Goal: Transaction & Acquisition: Book appointment/travel/reservation

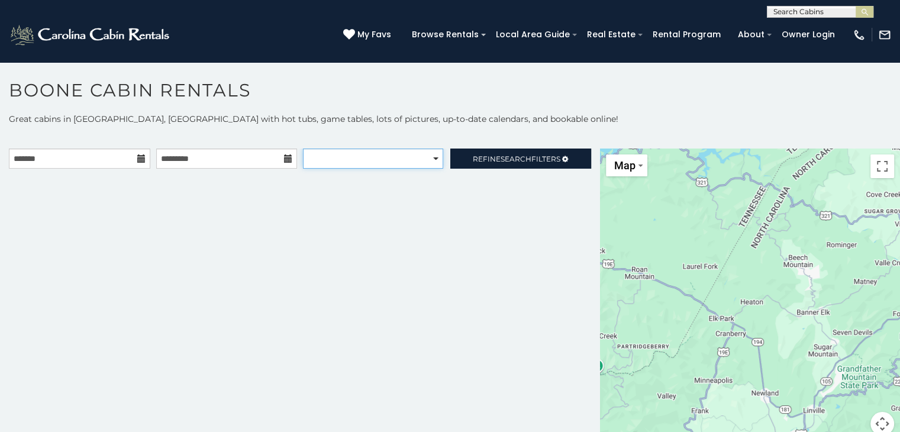
click at [417, 156] on select "**********" at bounding box center [373, 159] width 140 height 20
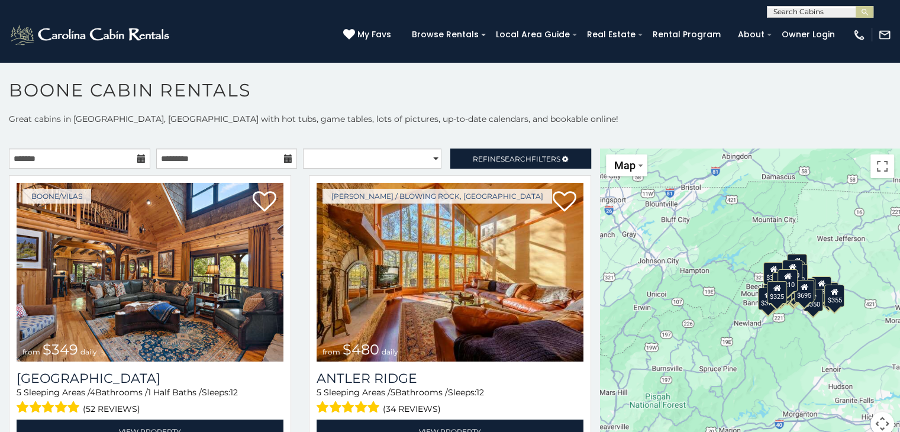
click at [467, 101] on h1 "Boone Cabin Rentals" at bounding box center [450, 96] width 900 height 34
click at [424, 155] on select "**********" at bounding box center [372, 159] width 138 height 20
select select "*********"
click at [303, 149] on select "**********" at bounding box center [372, 159] width 138 height 20
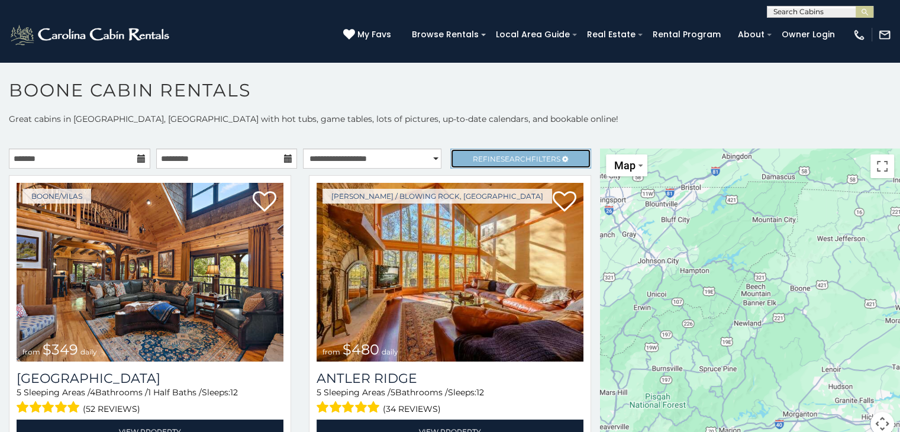
click at [501, 158] on span "Search" at bounding box center [516, 158] width 31 height 9
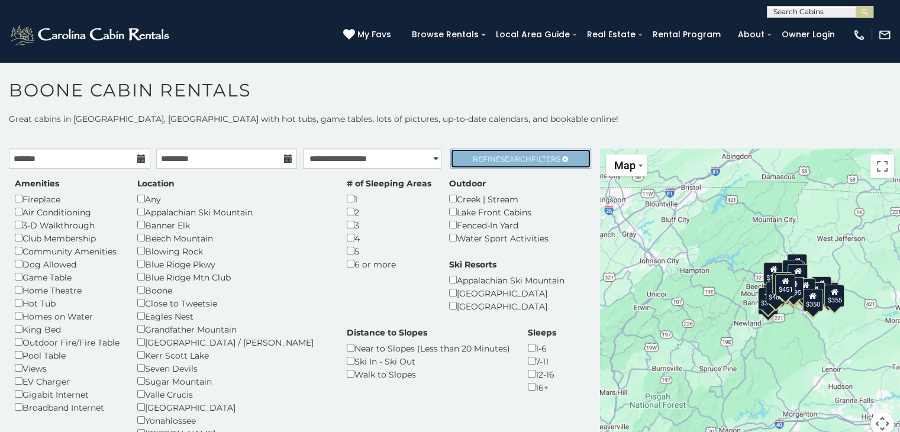
click at [506, 155] on span "Search" at bounding box center [516, 158] width 31 height 9
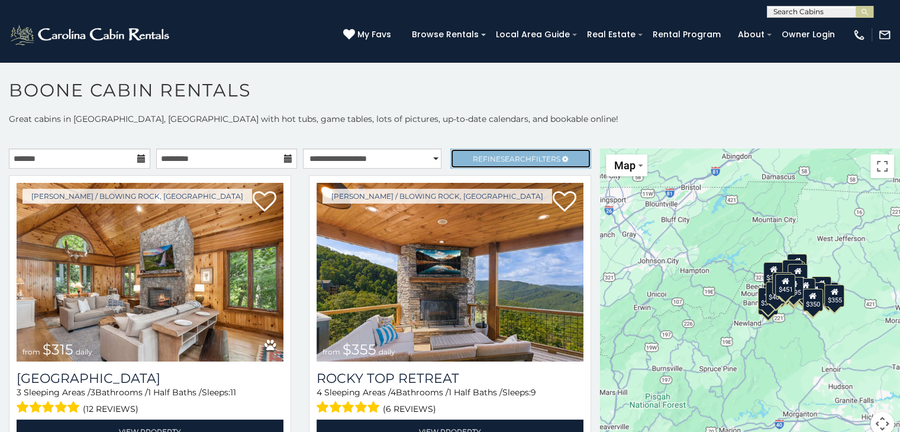
click at [505, 155] on span "Search" at bounding box center [516, 158] width 31 height 9
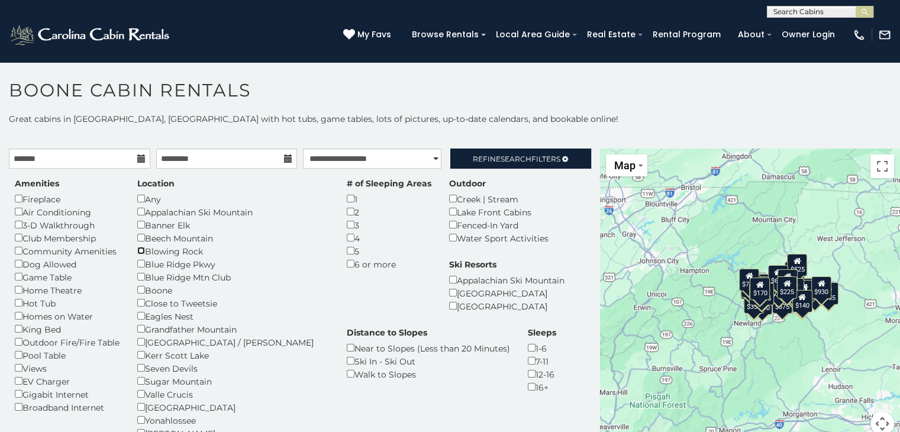
scroll to position [59, 0]
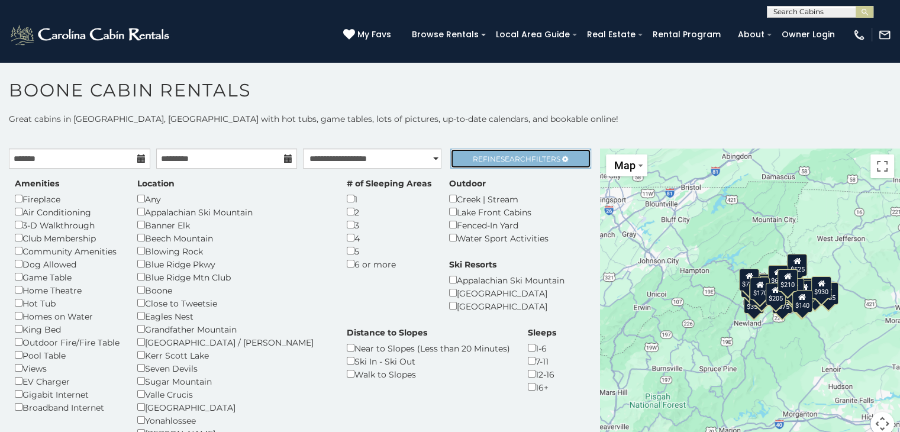
click at [523, 157] on span "Refine Search Filters" at bounding box center [517, 158] width 88 height 9
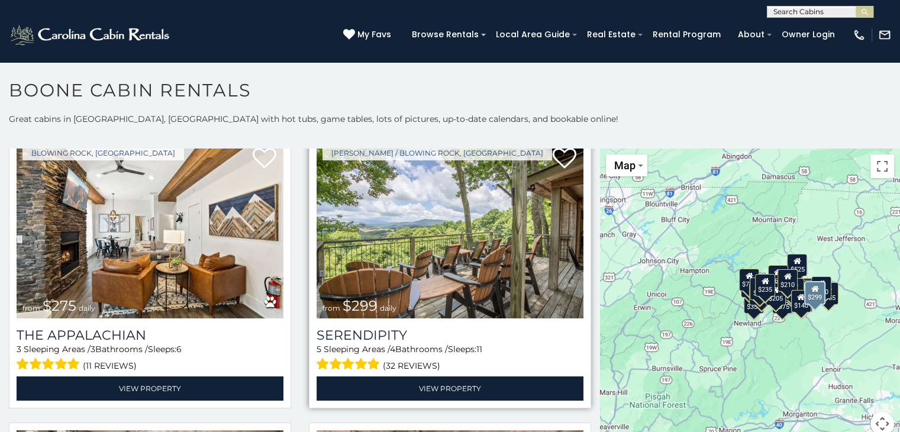
scroll to position [651, 0]
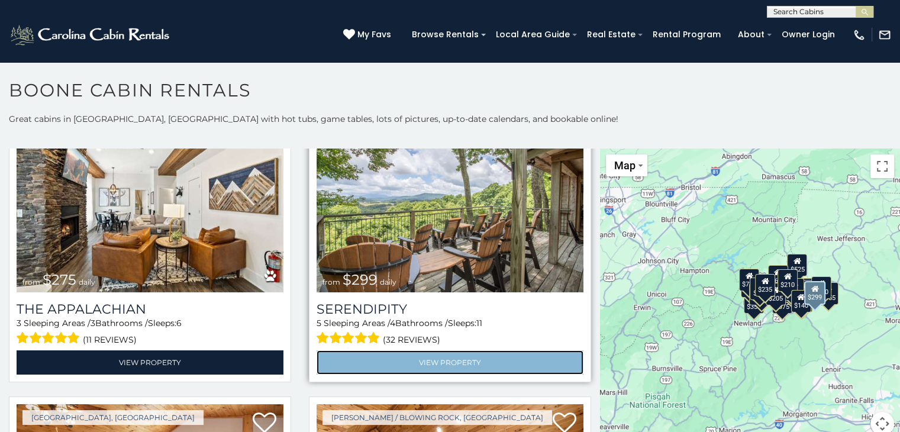
click at [415, 350] on link "View Property" at bounding box center [450, 362] width 267 height 24
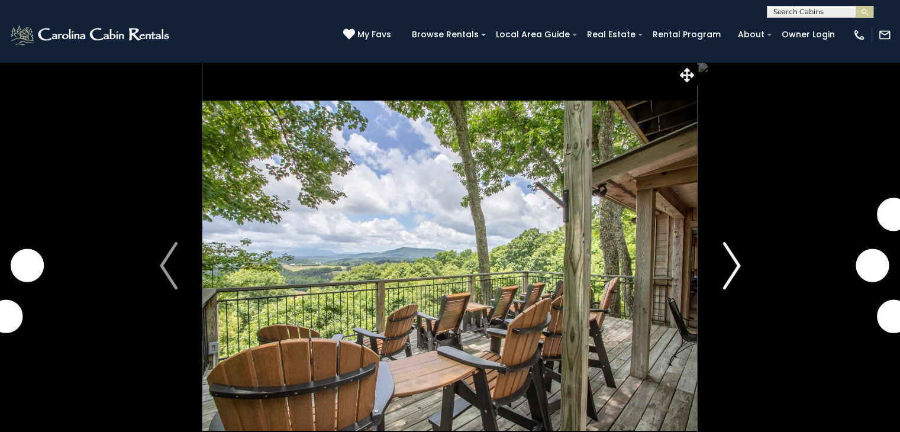
click at [732, 266] on img "Next" at bounding box center [731, 265] width 18 height 47
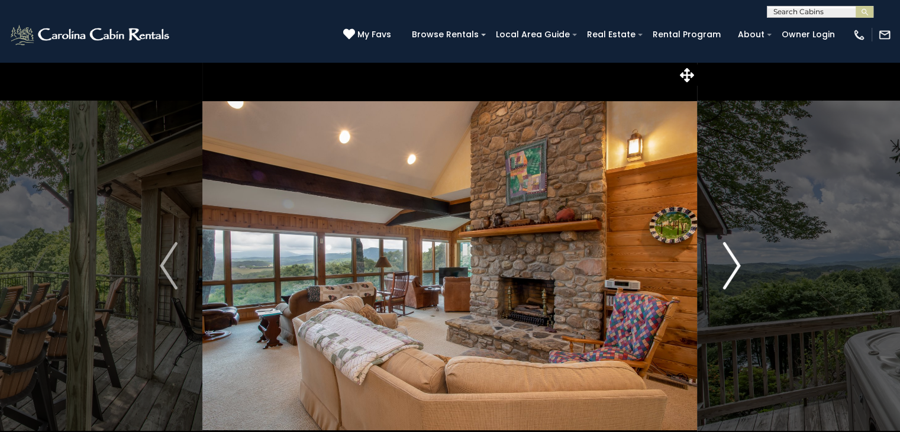
click at [734, 266] on img "Next" at bounding box center [731, 265] width 18 height 47
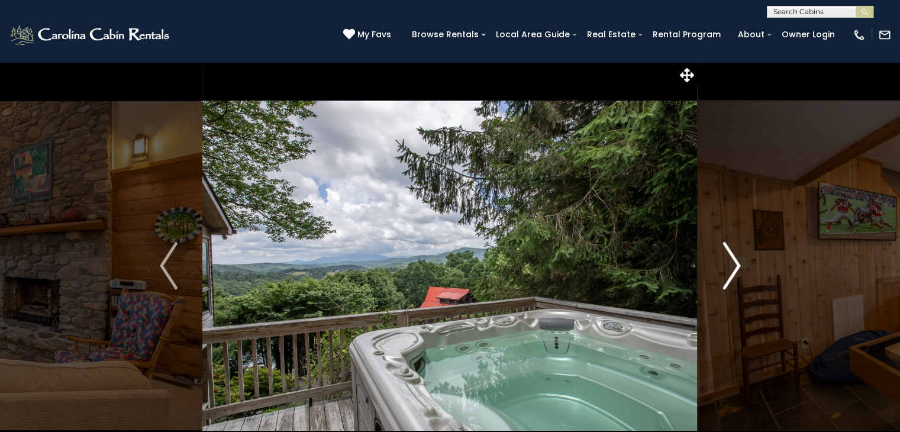
click at [734, 266] on img "Next" at bounding box center [731, 265] width 18 height 47
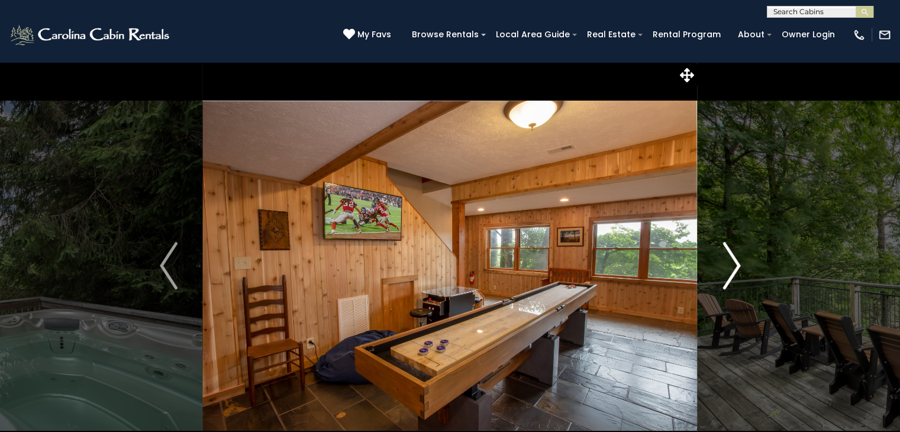
click at [732, 264] on img "Next" at bounding box center [731, 265] width 18 height 47
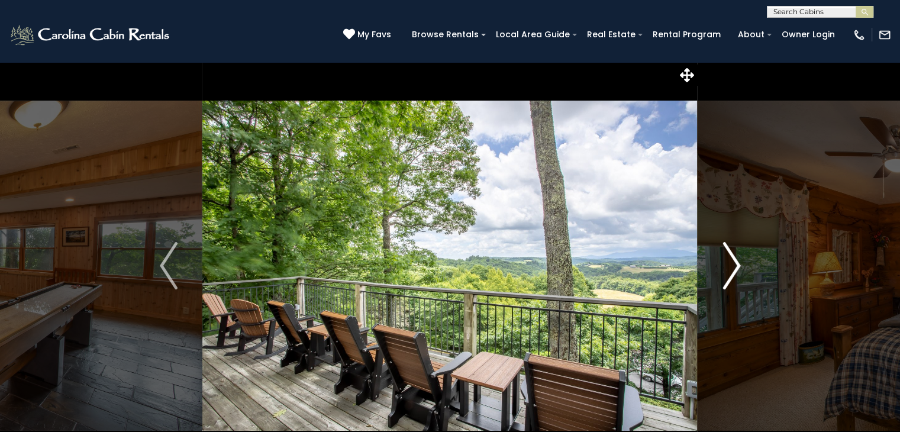
click at [732, 264] on img "Next" at bounding box center [731, 265] width 18 height 47
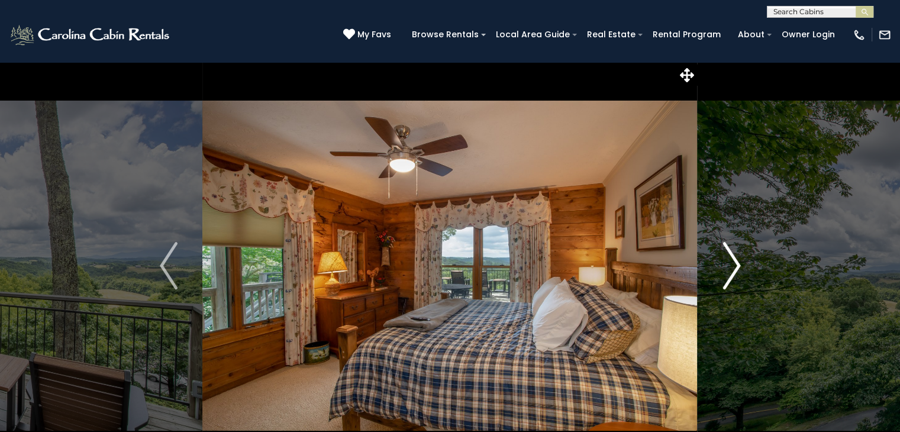
click at [732, 264] on img "Next" at bounding box center [731, 265] width 18 height 47
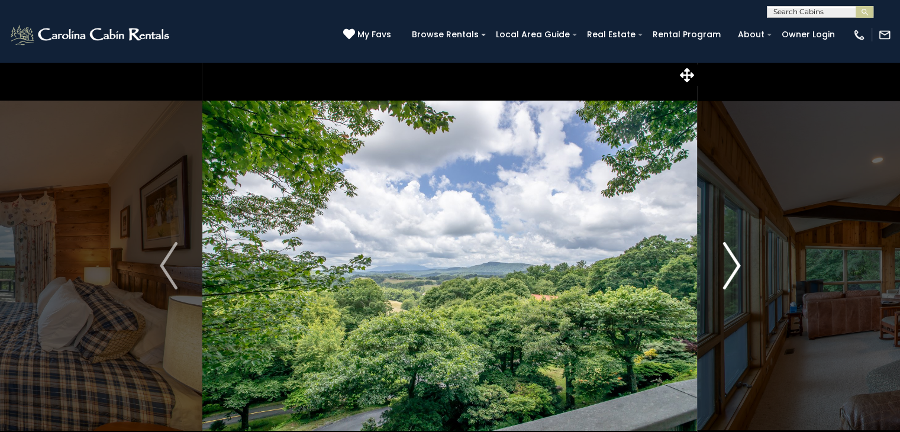
click at [733, 263] on img "Next" at bounding box center [731, 265] width 18 height 47
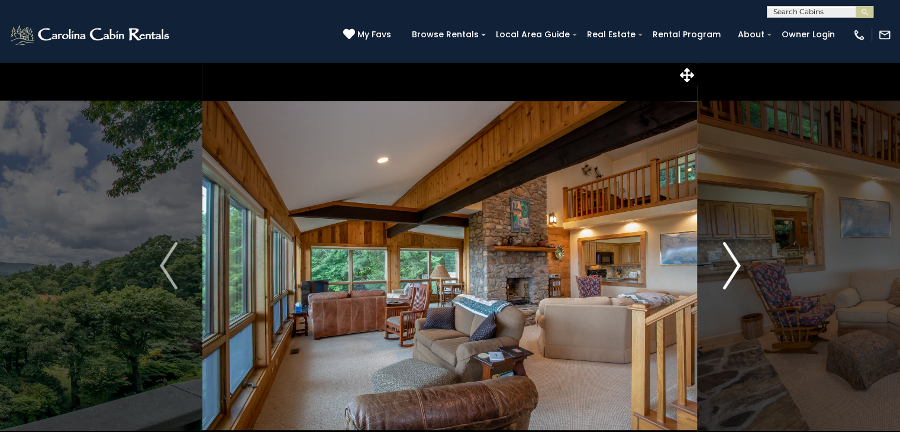
click at [732, 263] on img "Next" at bounding box center [731, 265] width 18 height 47
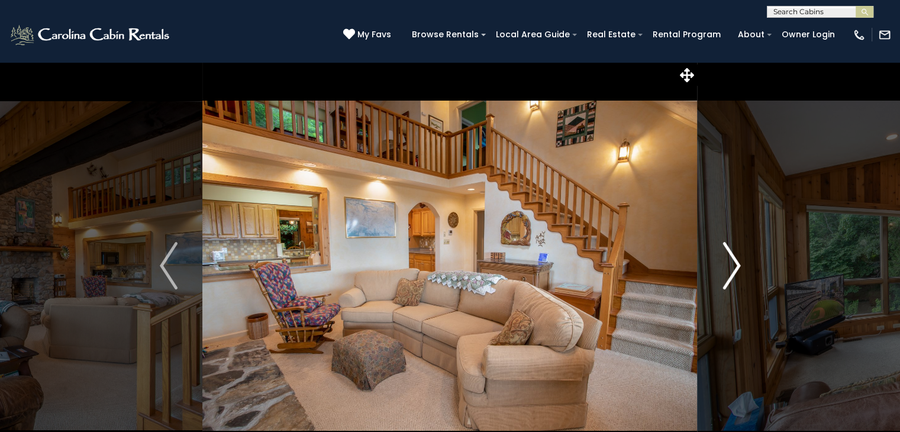
click at [732, 263] on img "Next" at bounding box center [731, 265] width 18 height 47
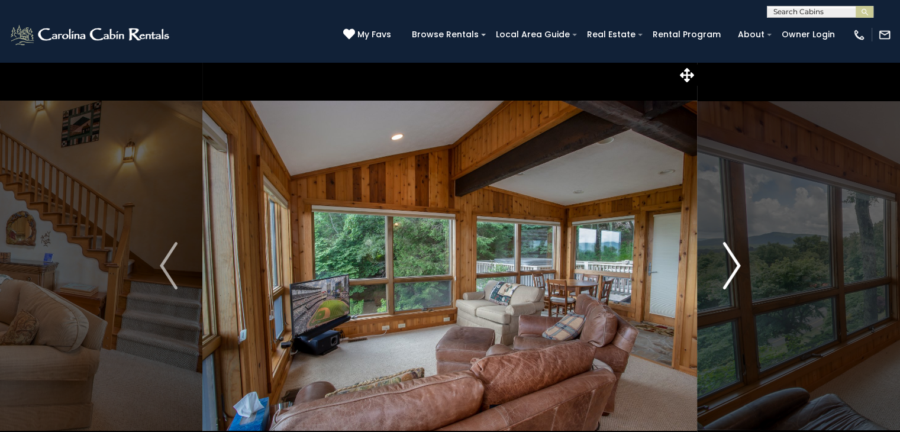
click at [732, 263] on img "Next" at bounding box center [731, 265] width 18 height 47
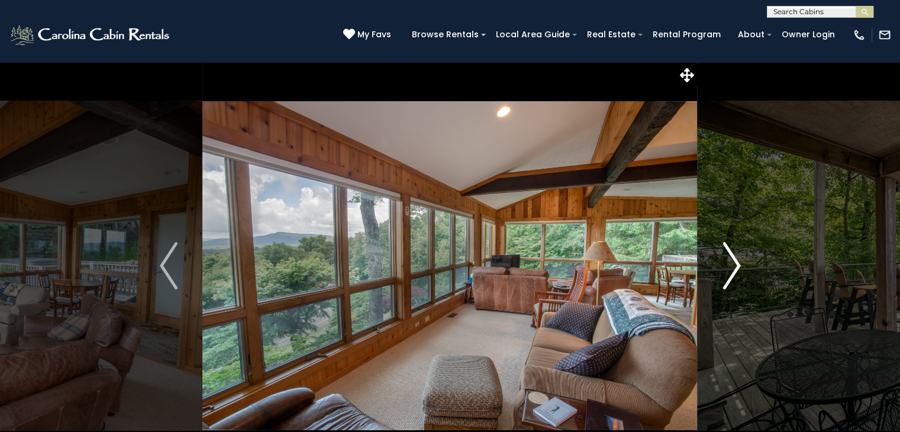
click at [732, 263] on img "Next" at bounding box center [731, 265] width 18 height 47
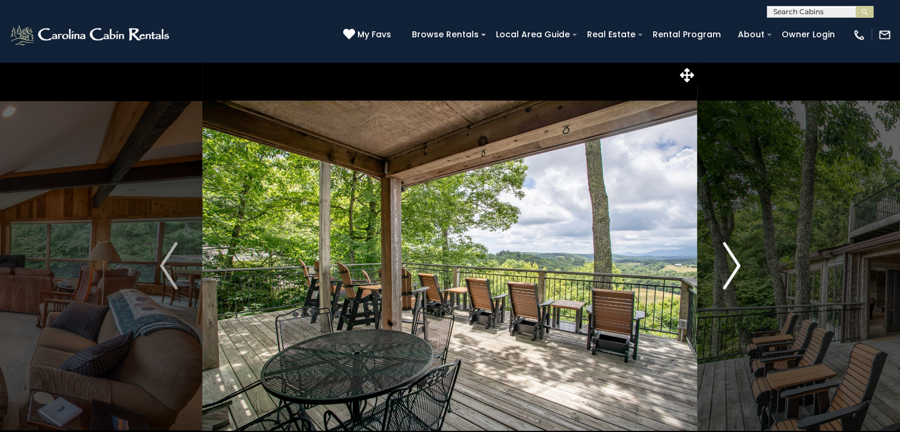
click at [732, 263] on img "Next" at bounding box center [731, 265] width 18 height 47
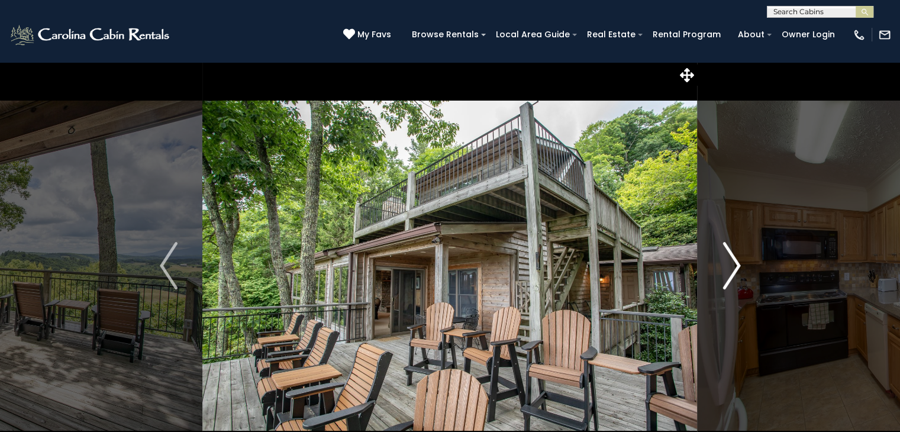
click at [732, 263] on img "Next" at bounding box center [731, 265] width 18 height 47
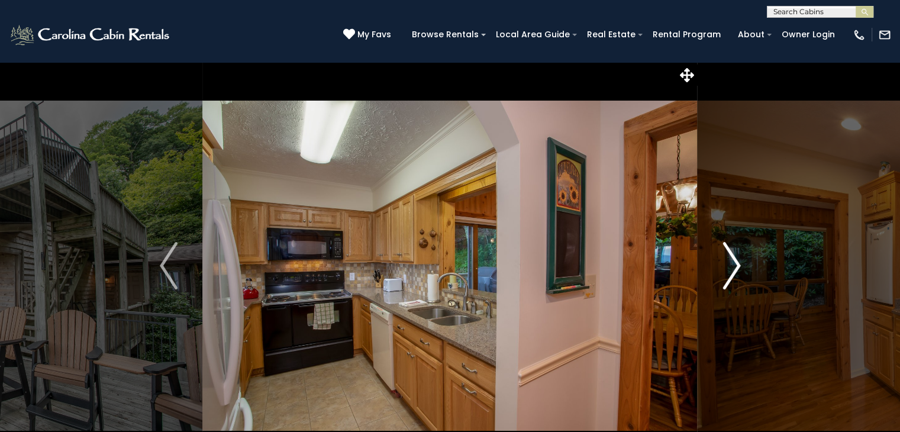
click at [732, 263] on img "Next" at bounding box center [731, 265] width 18 height 47
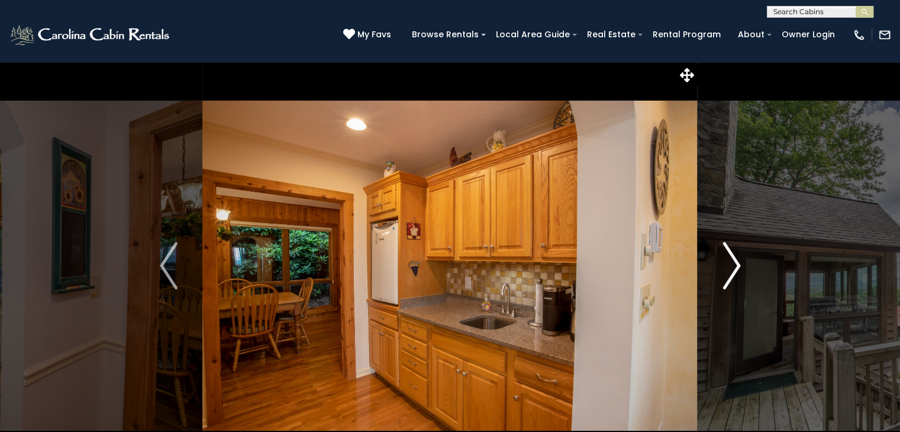
click at [732, 263] on img "Next" at bounding box center [731, 265] width 18 height 47
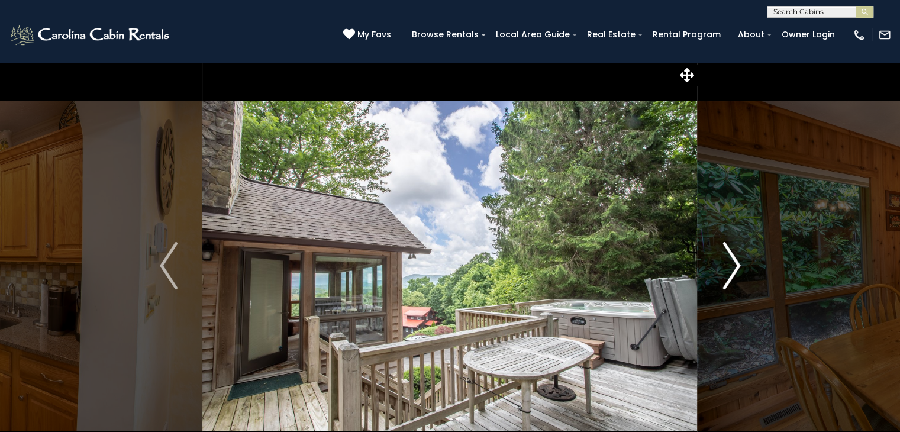
click at [732, 263] on img "Next" at bounding box center [731, 265] width 18 height 47
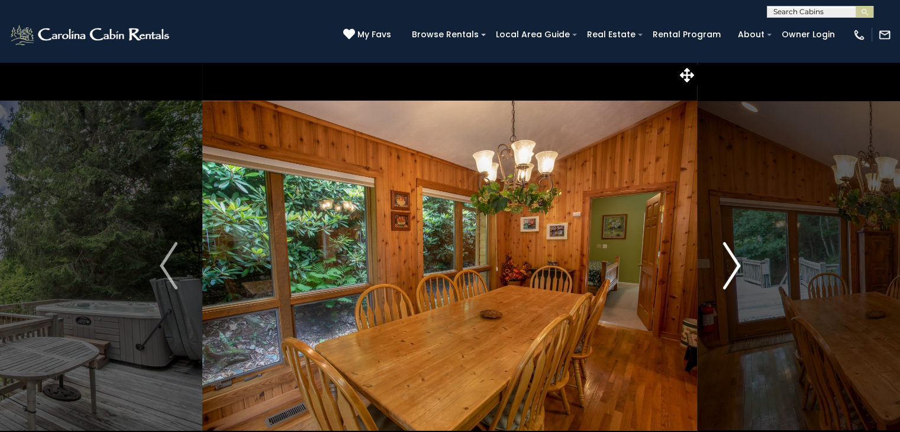
click at [732, 263] on img "Next" at bounding box center [731, 265] width 18 height 47
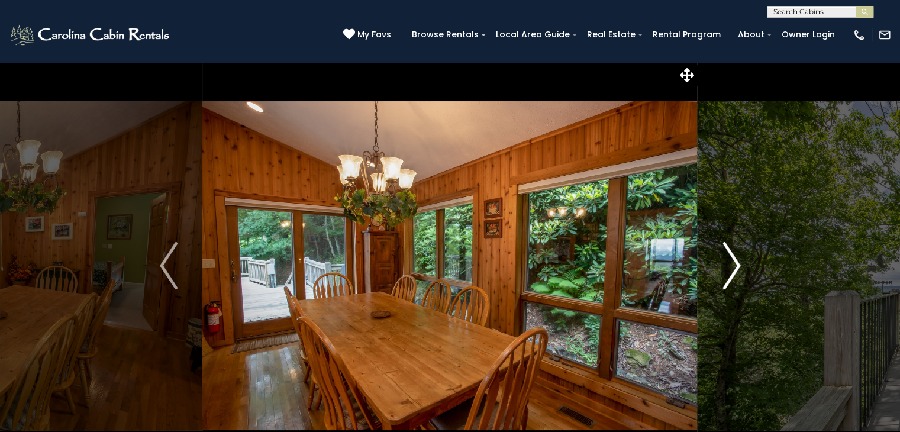
click at [732, 263] on img "Next" at bounding box center [731, 265] width 18 height 47
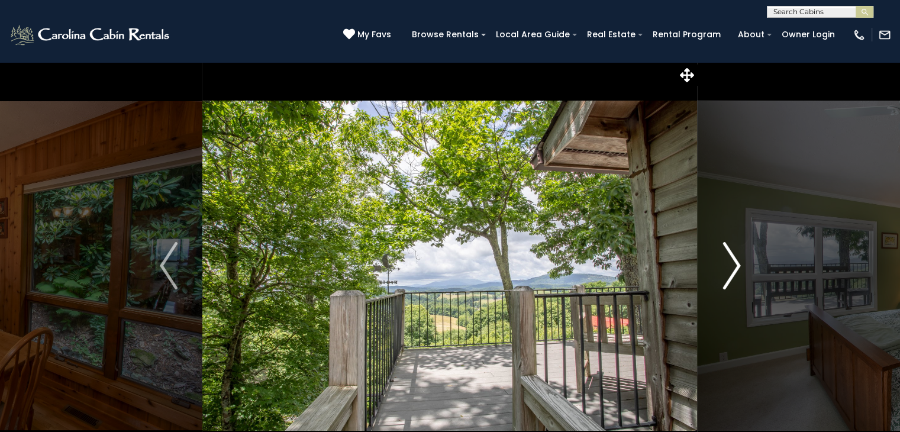
click at [732, 263] on img "Next" at bounding box center [731, 265] width 18 height 47
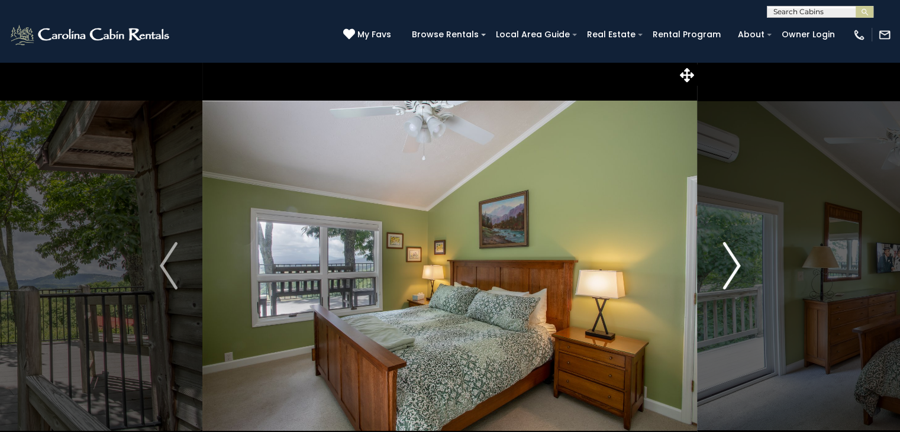
click at [732, 263] on img "Next" at bounding box center [731, 265] width 18 height 47
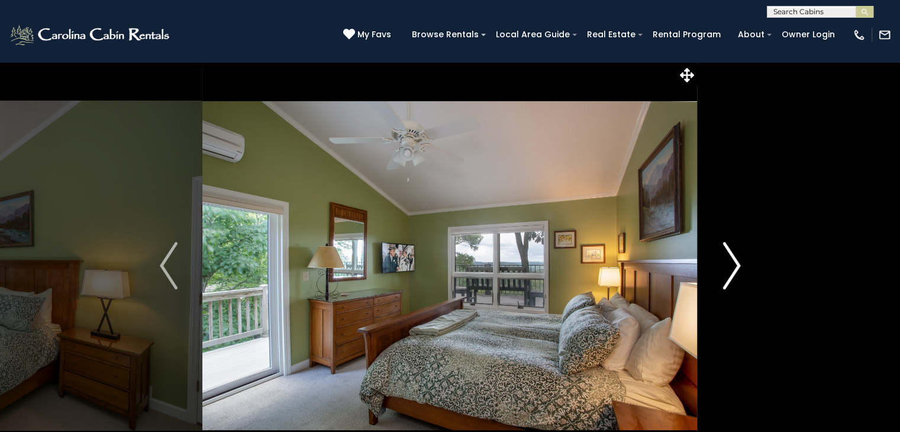
click at [732, 263] on img "Next" at bounding box center [731, 265] width 18 height 47
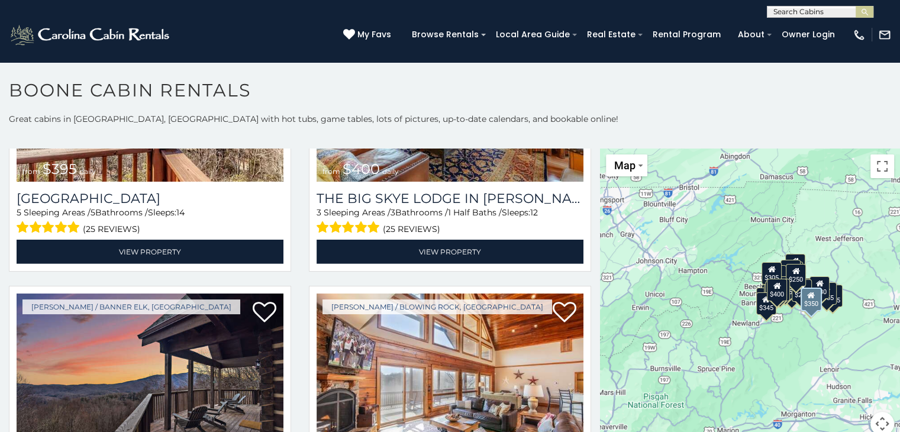
scroll to position [3728, 0]
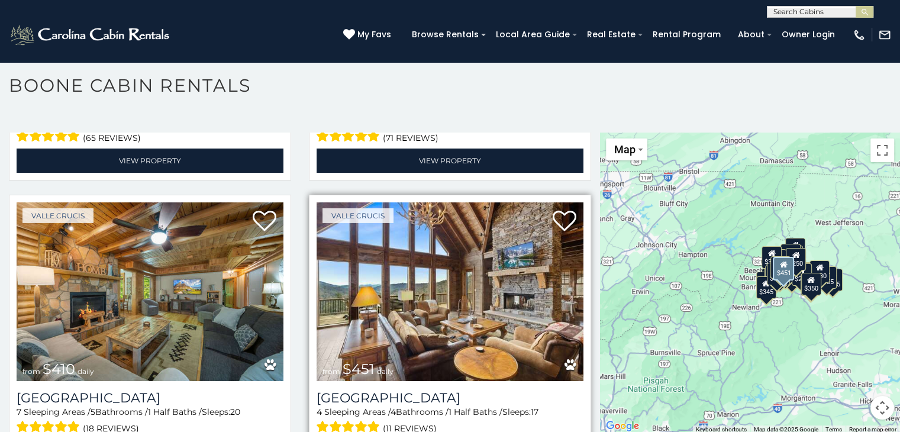
scroll to position [6, 0]
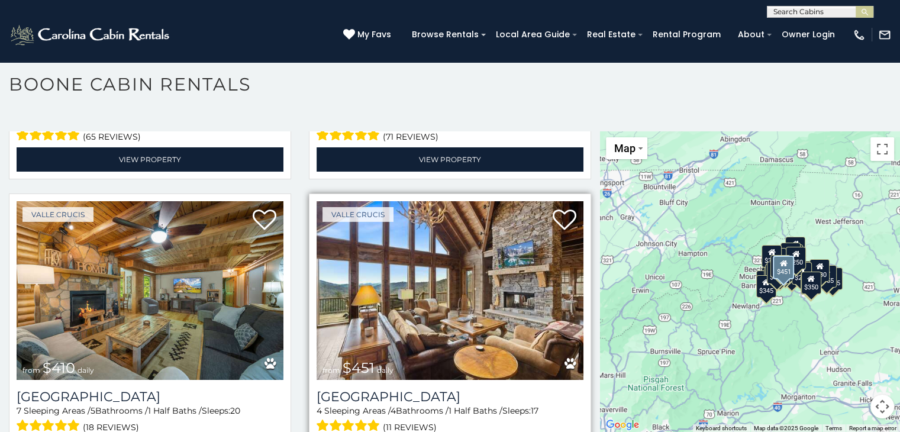
select select "**********"
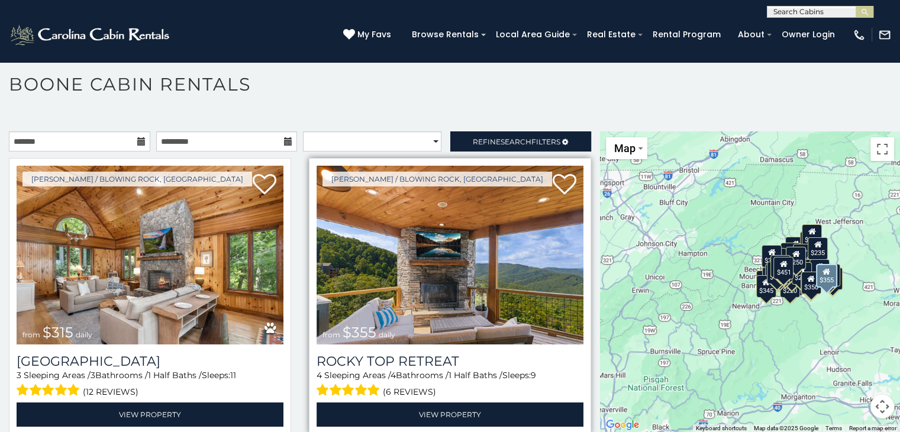
scroll to position [0, 0]
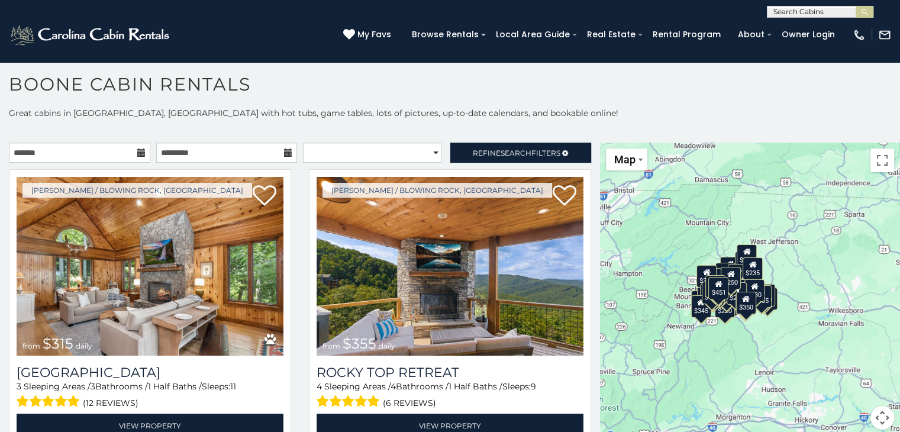
drag, startPoint x: 831, startPoint y: 324, endPoint x: 762, endPoint y: 333, distance: 69.1
click at [762, 333] on div "$315 $355 $349 $480 $525 $635 $675 $930 $210 $225 $255 $299 $299 $305 $320 $325…" at bounding box center [750, 293] width 300 height 301
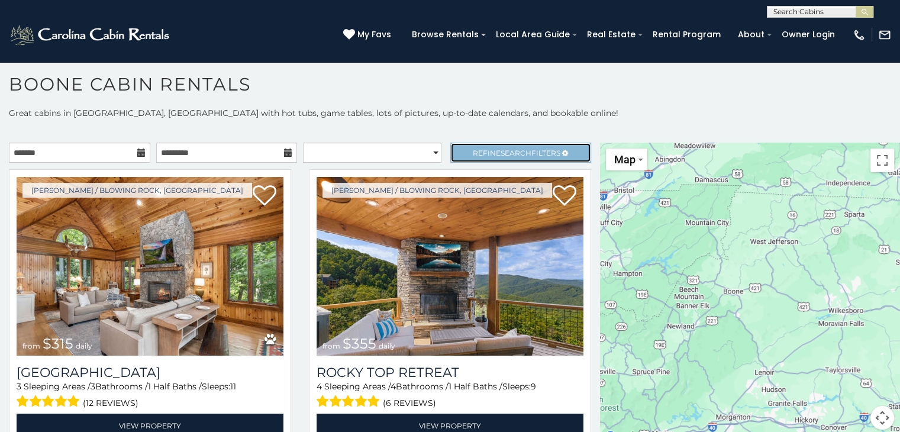
click at [495, 145] on link "Refine Search Filters" at bounding box center [520, 153] width 141 height 20
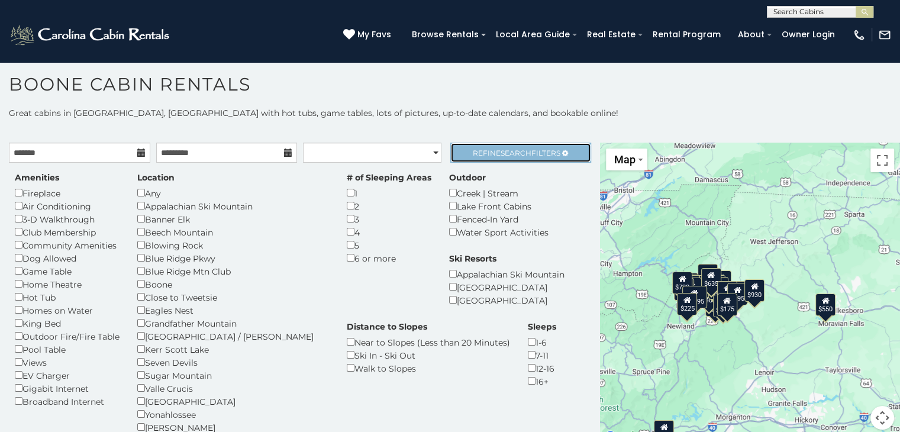
click at [501, 151] on span "Search" at bounding box center [516, 153] width 31 height 9
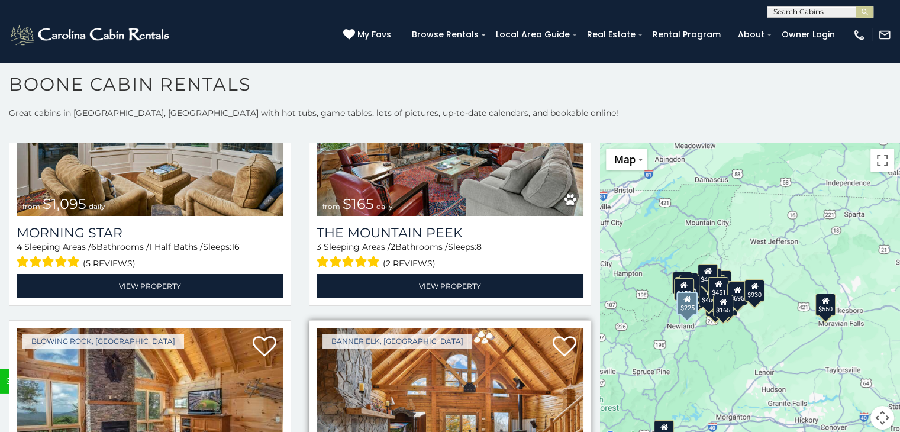
scroll to position [3787, 0]
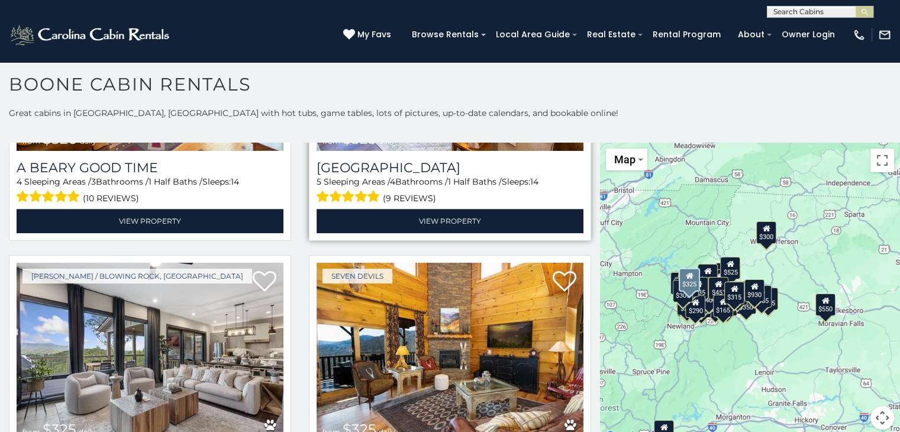
scroll to position [6035, 0]
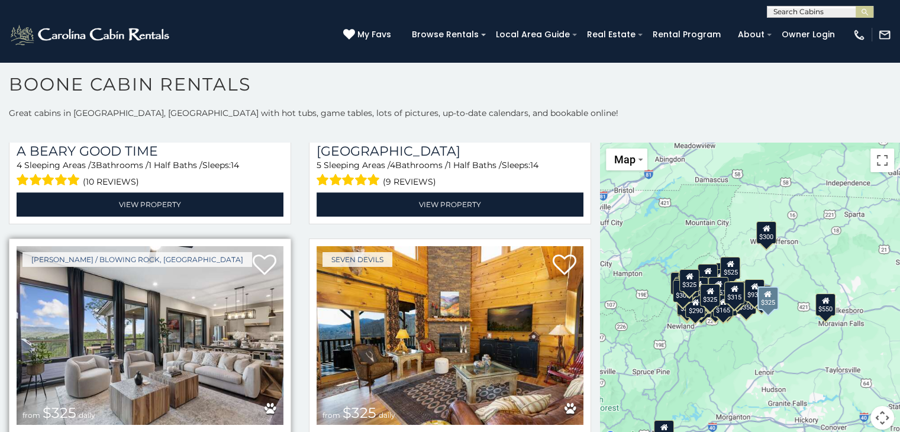
click at [159, 266] on img at bounding box center [150, 335] width 267 height 179
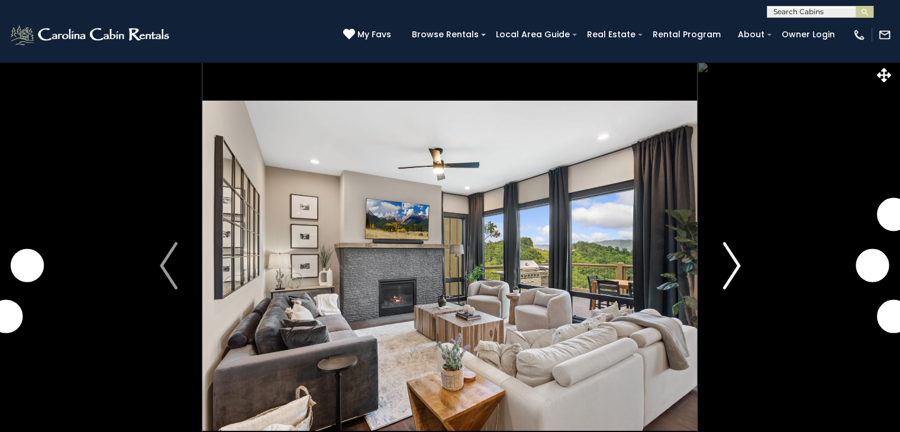
click at [732, 261] on img "Next" at bounding box center [731, 265] width 18 height 47
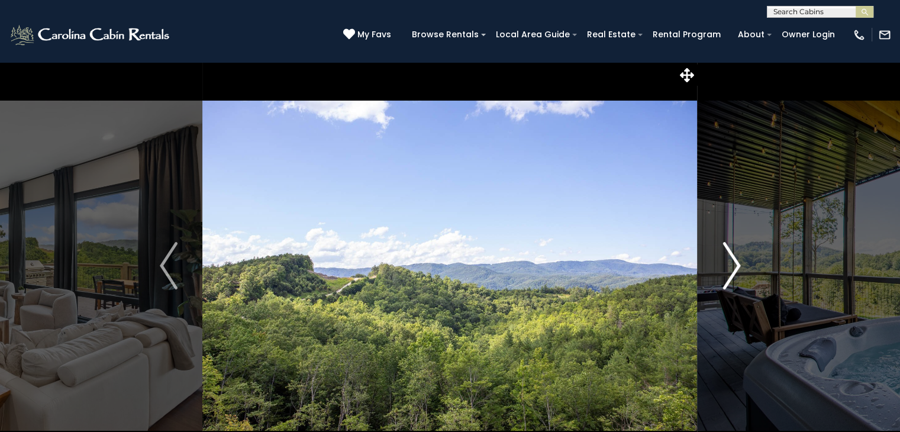
click at [731, 261] on img "Next" at bounding box center [731, 265] width 18 height 47
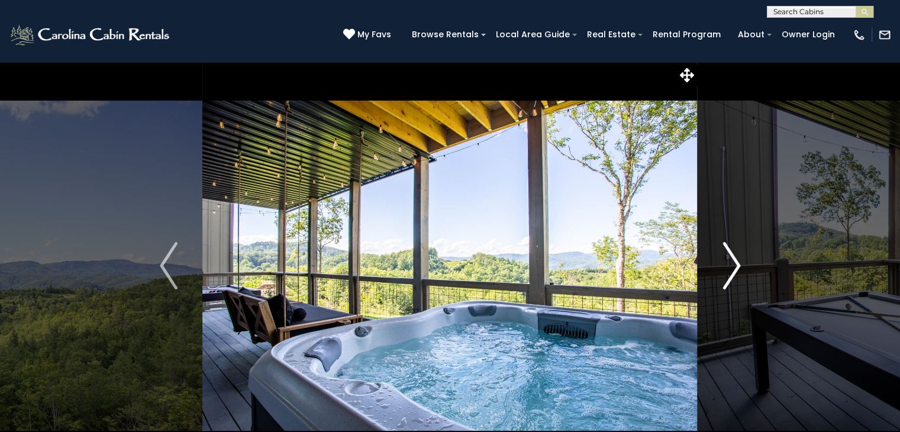
click at [731, 261] on img "Next" at bounding box center [731, 265] width 18 height 47
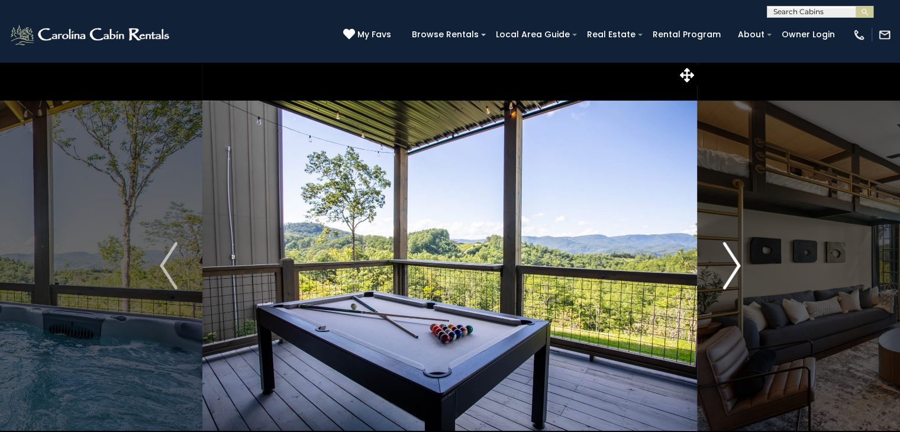
click at [731, 261] on img "Next" at bounding box center [731, 265] width 18 height 47
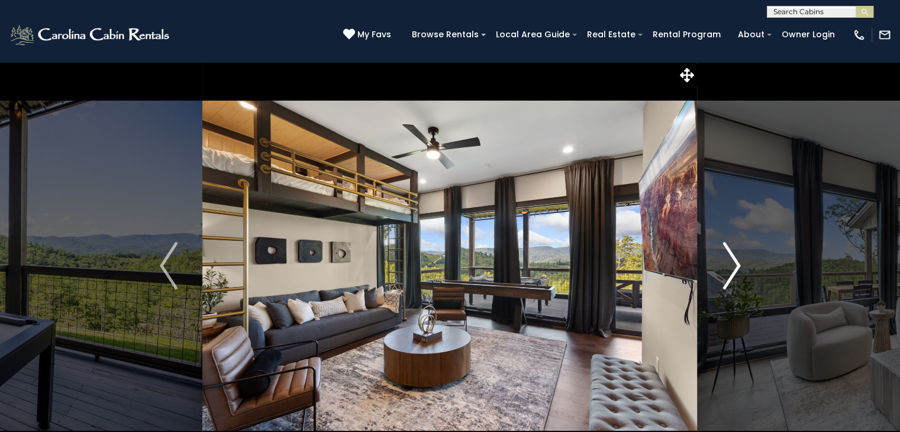
click at [731, 261] on img "Next" at bounding box center [731, 265] width 18 height 47
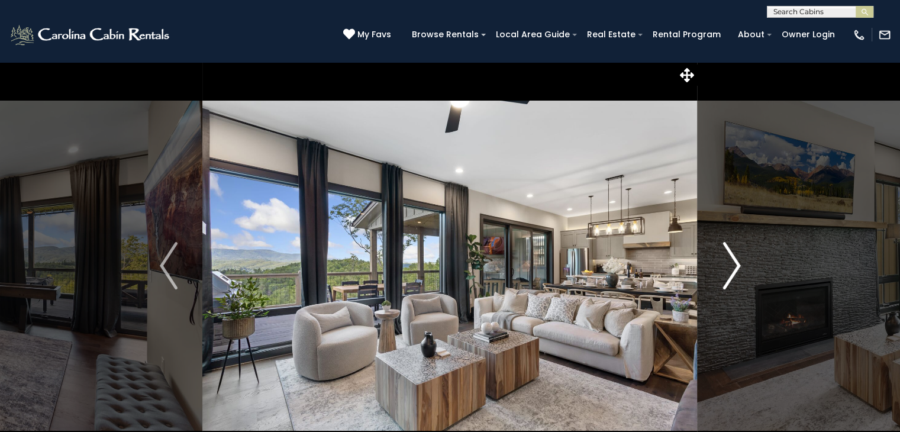
click at [731, 261] on img "Next" at bounding box center [731, 265] width 18 height 47
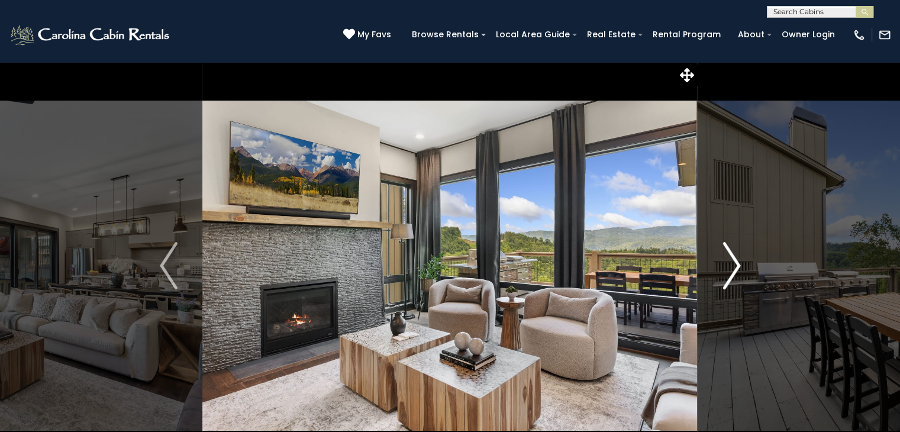
click at [731, 261] on img "Next" at bounding box center [731, 265] width 18 height 47
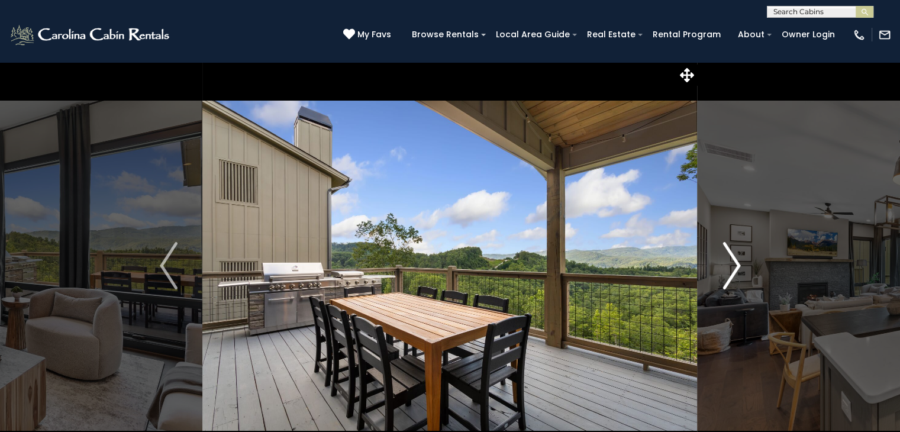
click at [731, 261] on img "Next" at bounding box center [731, 265] width 18 height 47
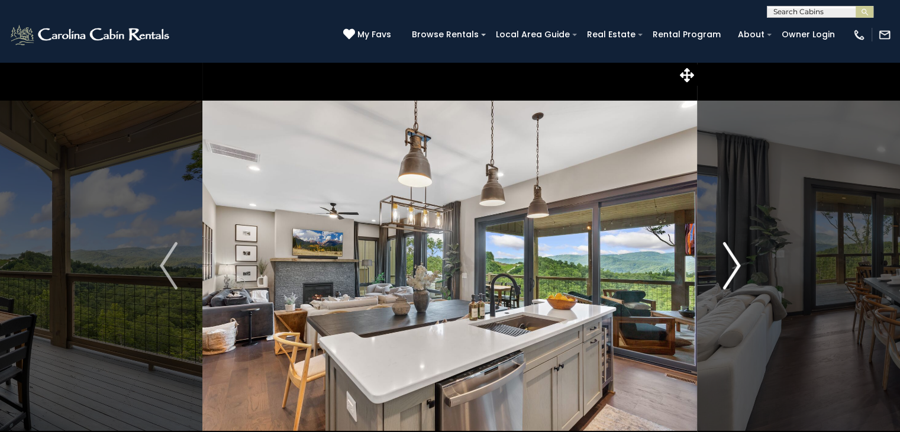
click at [731, 261] on img "Next" at bounding box center [731, 265] width 18 height 47
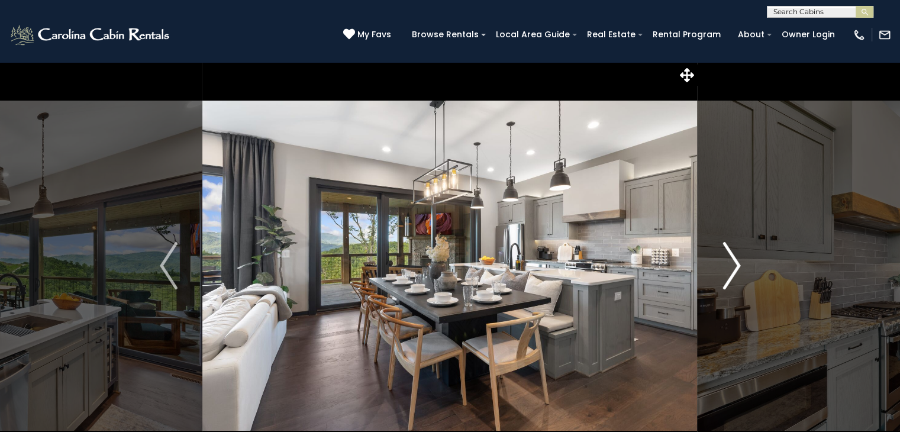
click at [731, 261] on img "Next" at bounding box center [731, 265] width 18 height 47
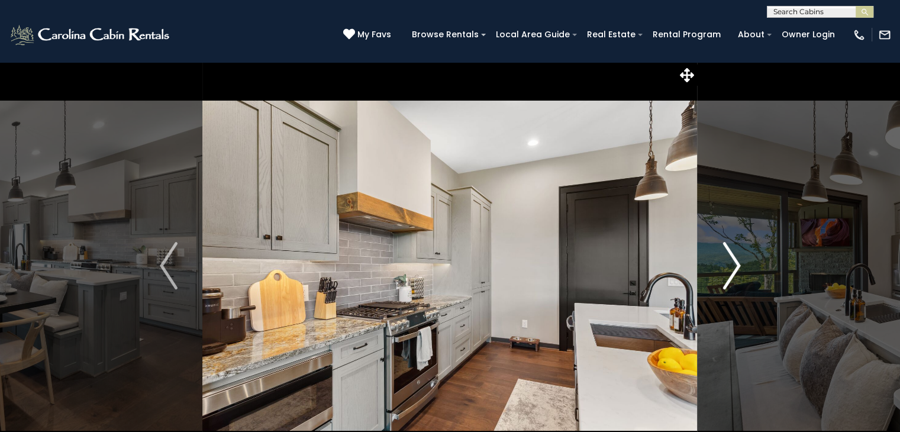
click at [731, 261] on img "Next" at bounding box center [731, 265] width 18 height 47
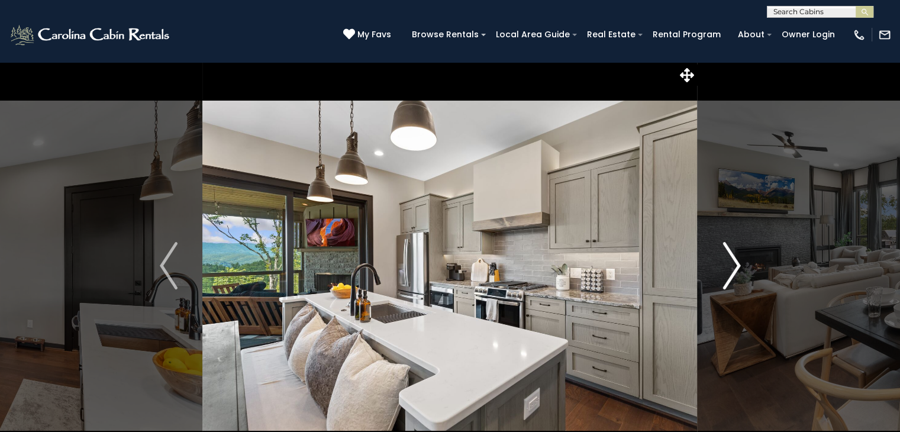
click at [731, 261] on img "Next" at bounding box center [731, 265] width 18 height 47
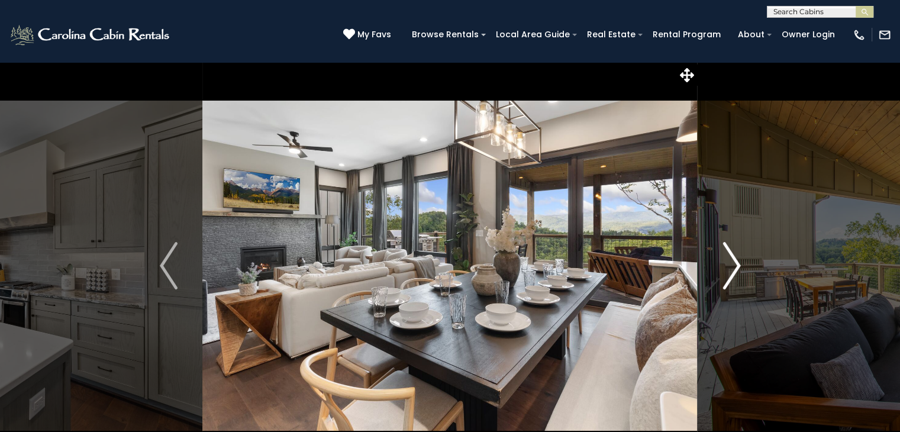
click at [731, 261] on img "Next" at bounding box center [731, 265] width 18 height 47
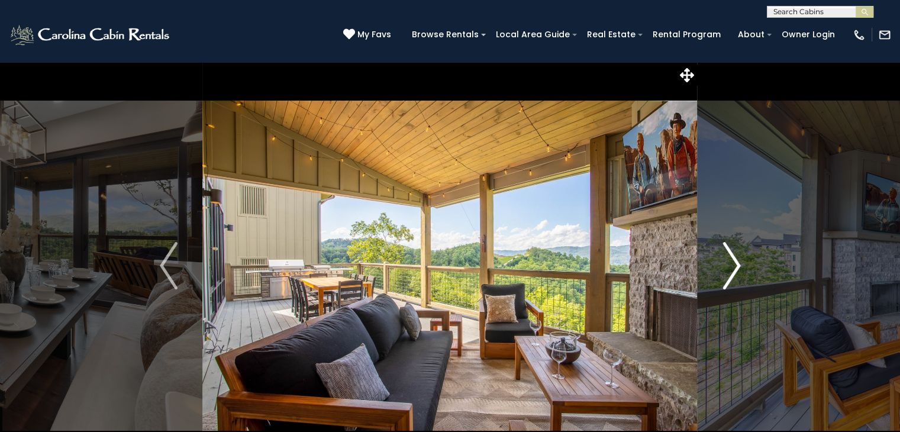
click at [731, 261] on img "Next" at bounding box center [731, 265] width 18 height 47
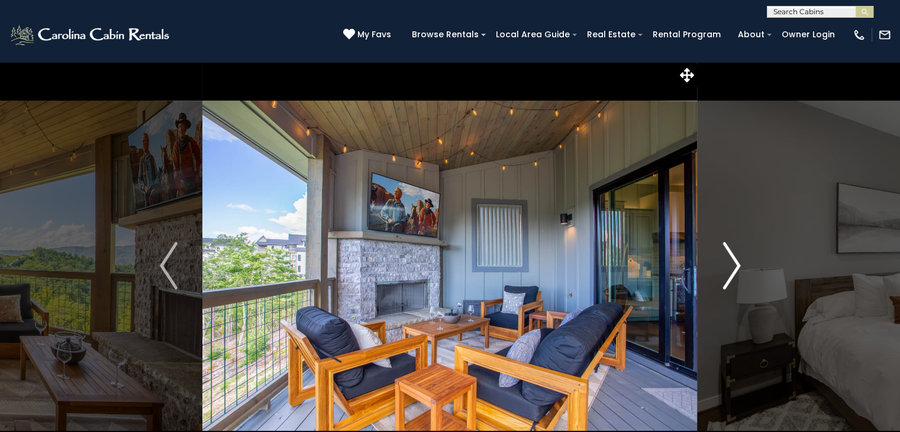
click at [731, 261] on img "Next" at bounding box center [731, 265] width 18 height 47
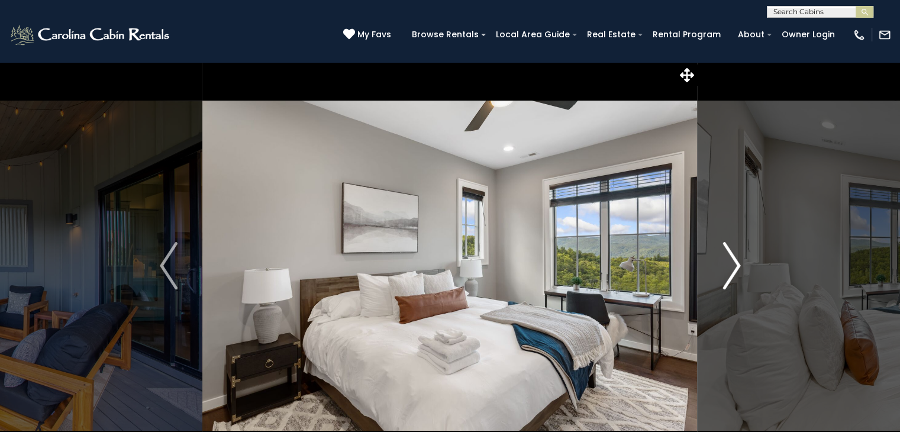
click at [731, 261] on img "Next" at bounding box center [731, 265] width 18 height 47
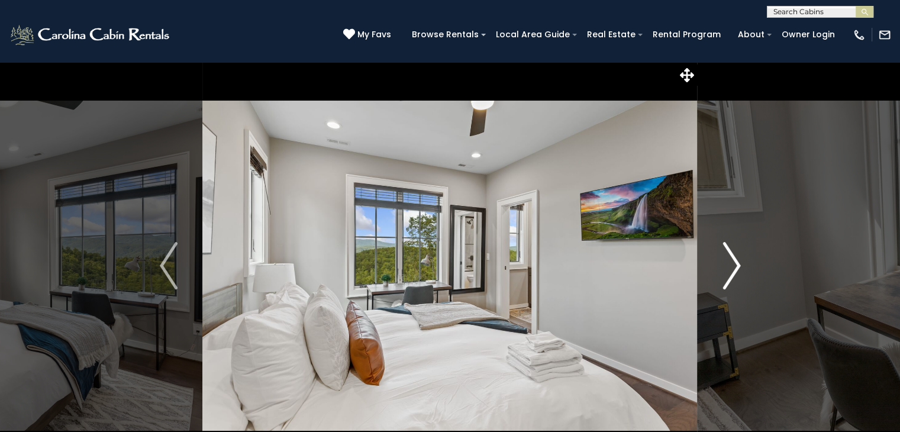
click at [731, 261] on img "Next" at bounding box center [731, 265] width 18 height 47
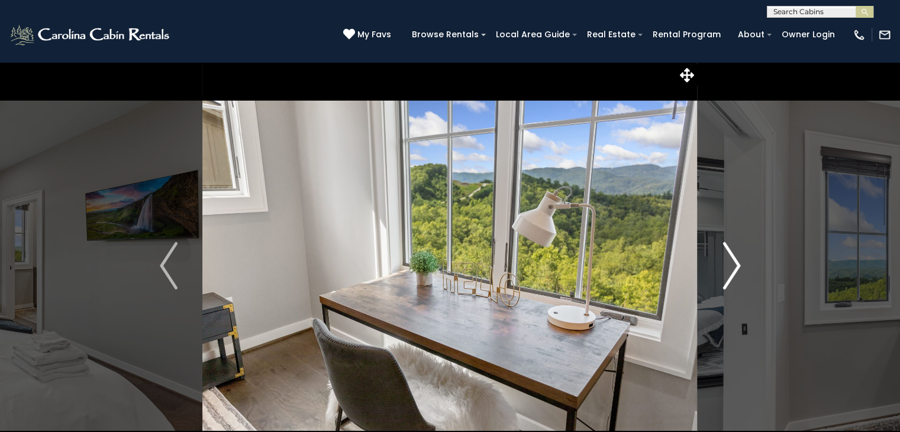
click at [731, 261] on img "Next" at bounding box center [731, 265] width 18 height 47
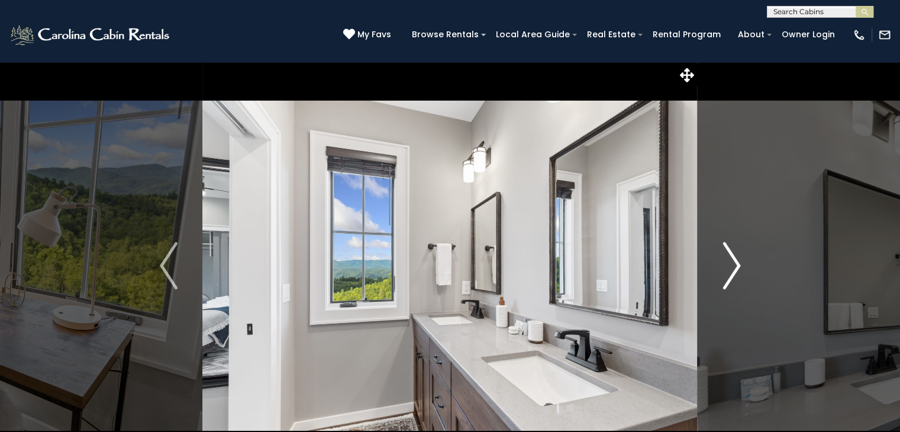
click at [731, 261] on img "Next" at bounding box center [731, 265] width 18 height 47
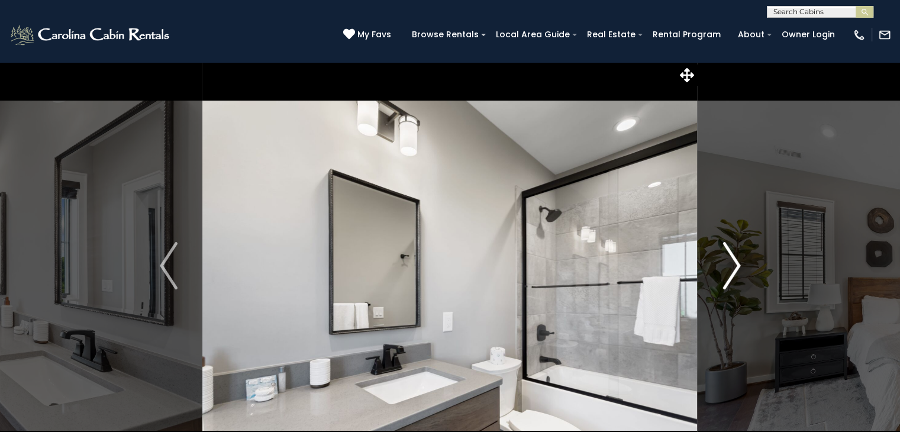
click at [731, 261] on img "Next" at bounding box center [731, 265] width 18 height 47
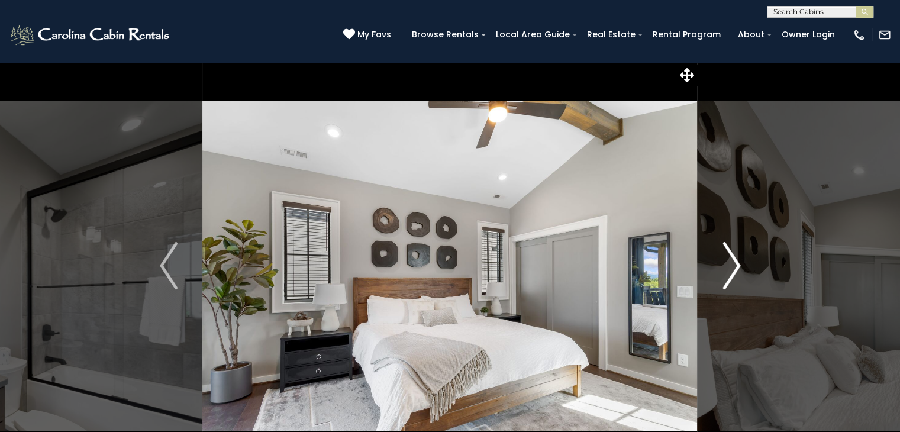
click at [731, 261] on img "Next" at bounding box center [731, 265] width 18 height 47
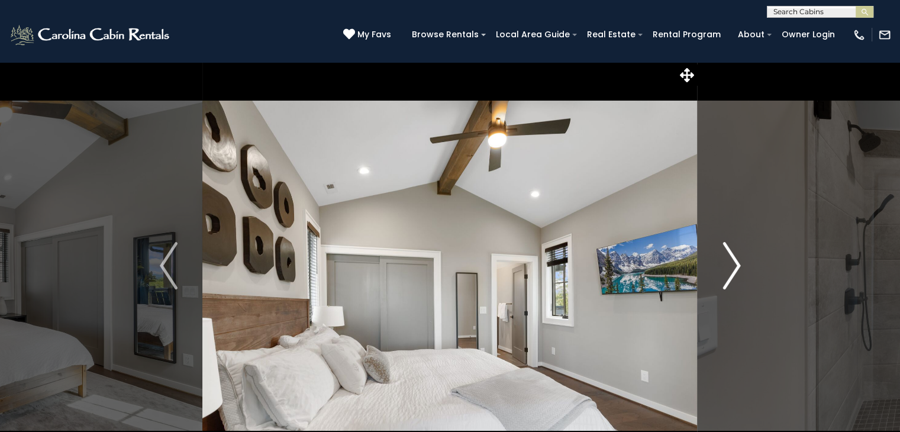
click at [731, 261] on img "Next" at bounding box center [731, 265] width 18 height 47
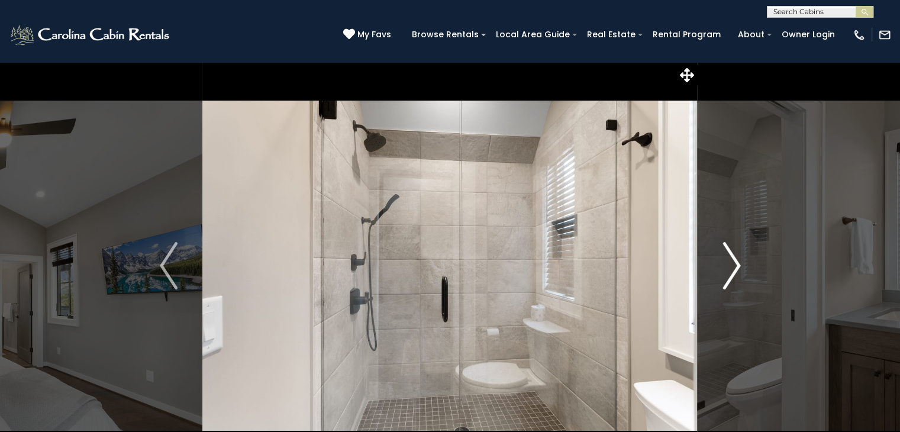
click at [731, 261] on img "Next" at bounding box center [731, 265] width 18 height 47
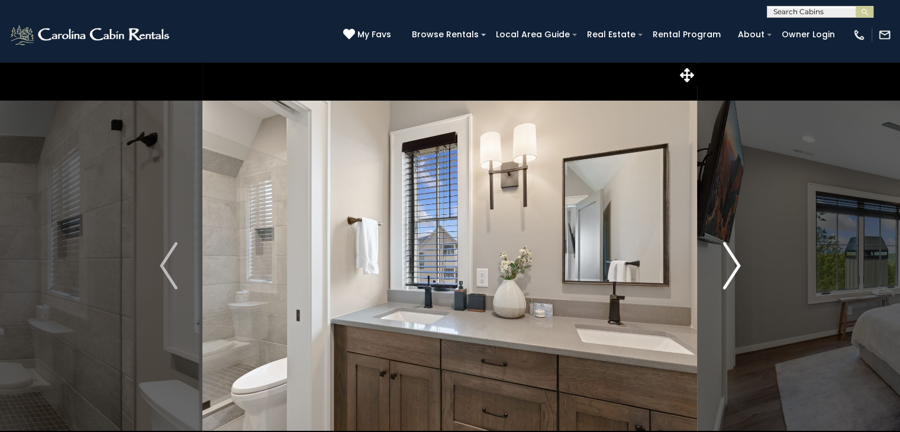
click at [731, 261] on img "Next" at bounding box center [731, 265] width 18 height 47
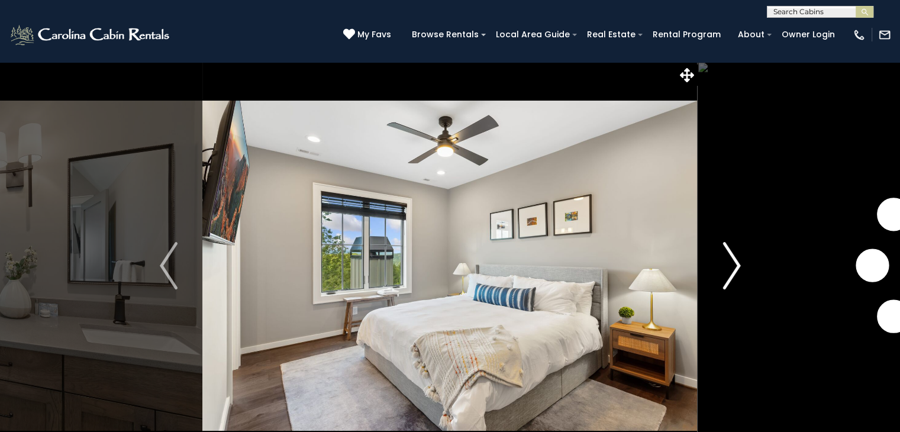
click at [731, 261] on img "Next" at bounding box center [731, 265] width 18 height 47
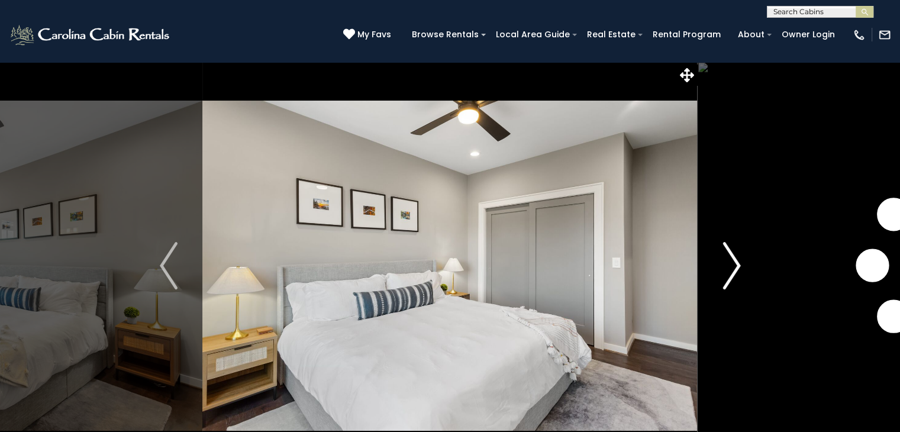
click at [731, 261] on img "Next" at bounding box center [731, 265] width 18 height 47
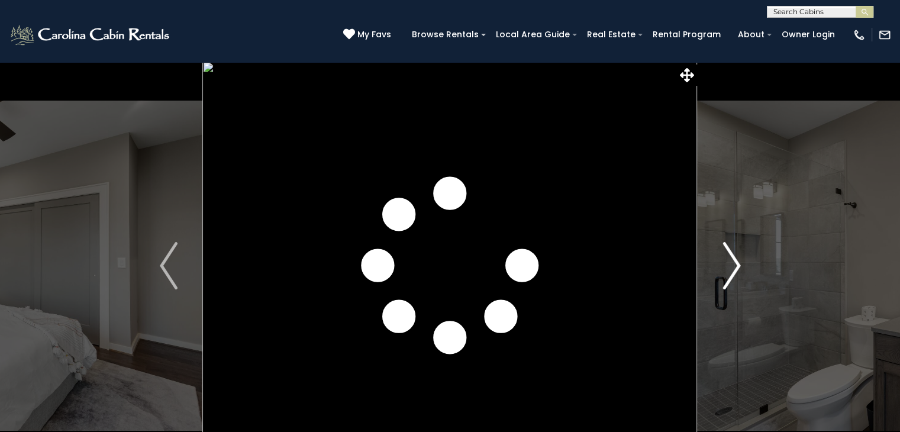
click at [731, 261] on img "Next" at bounding box center [731, 265] width 18 height 47
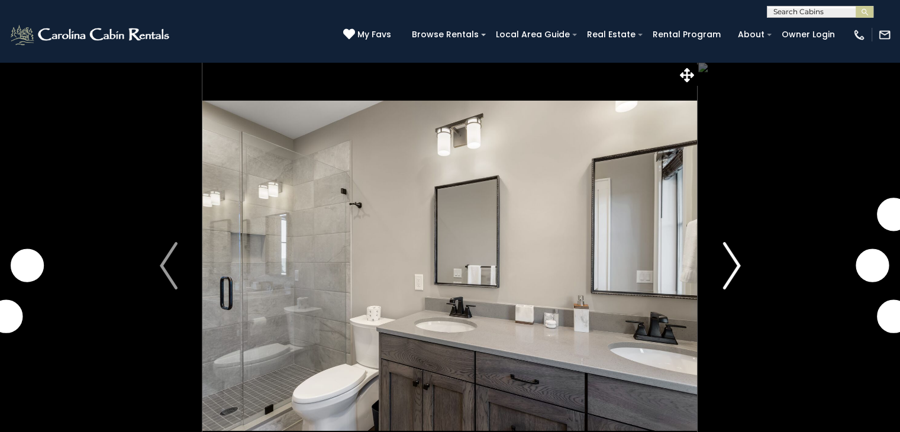
click at [731, 261] on img "Next" at bounding box center [731, 265] width 18 height 47
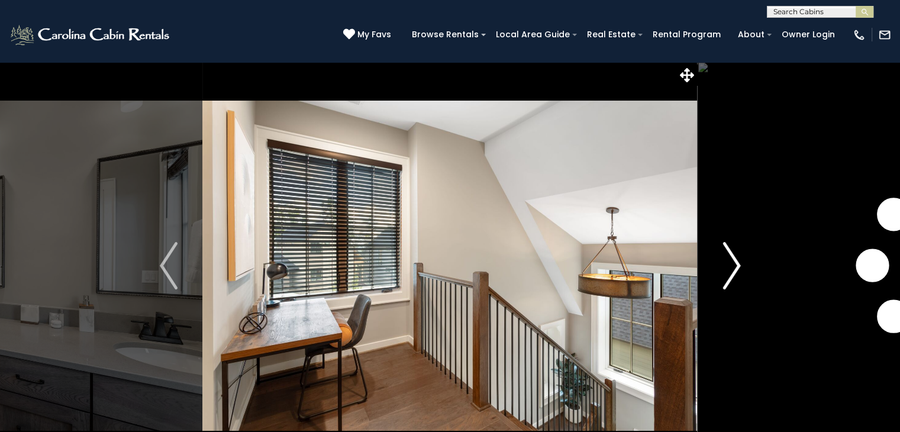
click at [731, 261] on img "Next" at bounding box center [731, 265] width 18 height 47
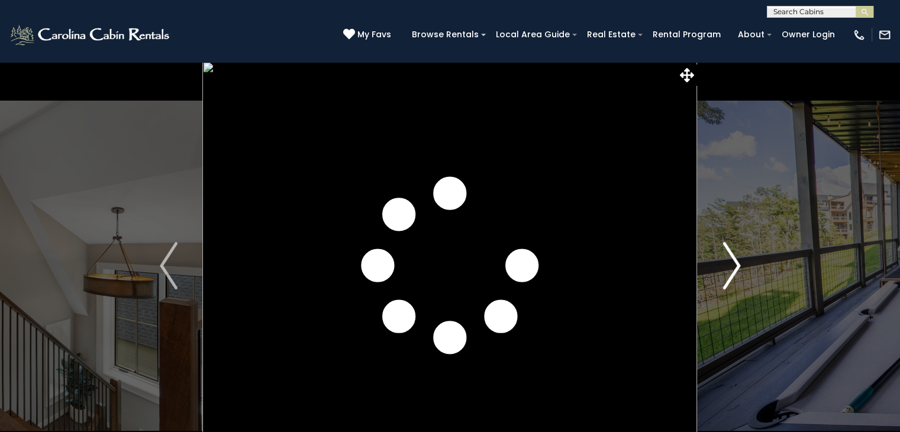
click at [731, 261] on img "Next" at bounding box center [731, 265] width 18 height 47
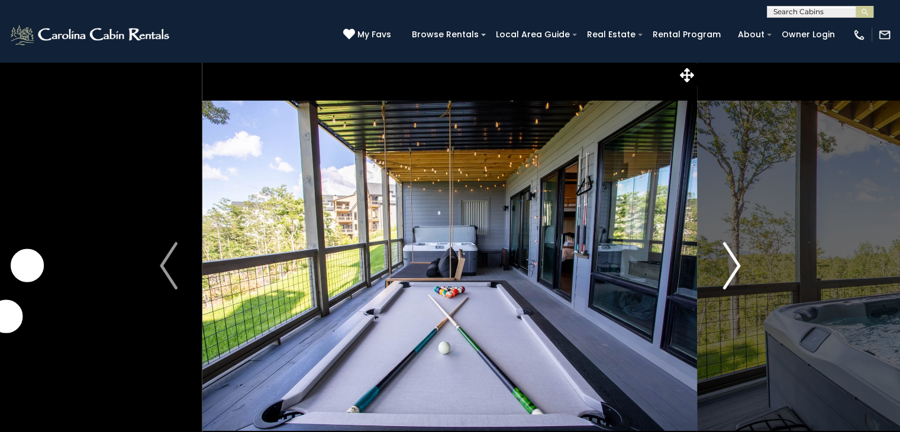
click at [731, 261] on img "Next" at bounding box center [731, 265] width 18 height 47
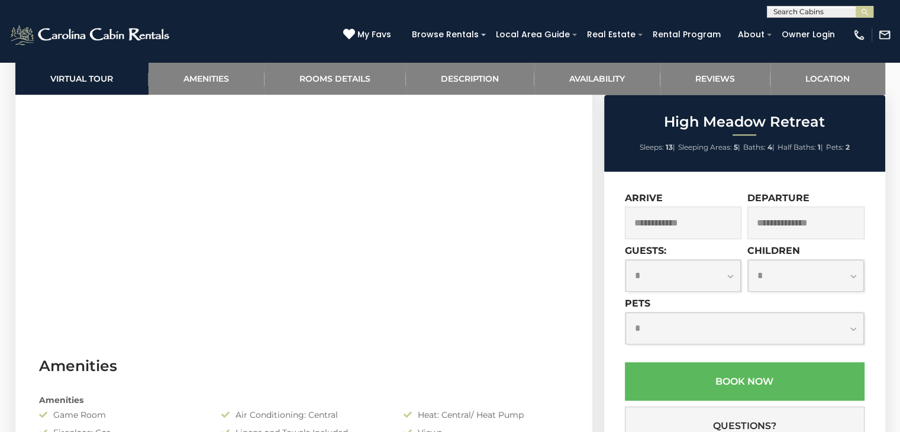
scroll to position [533, 0]
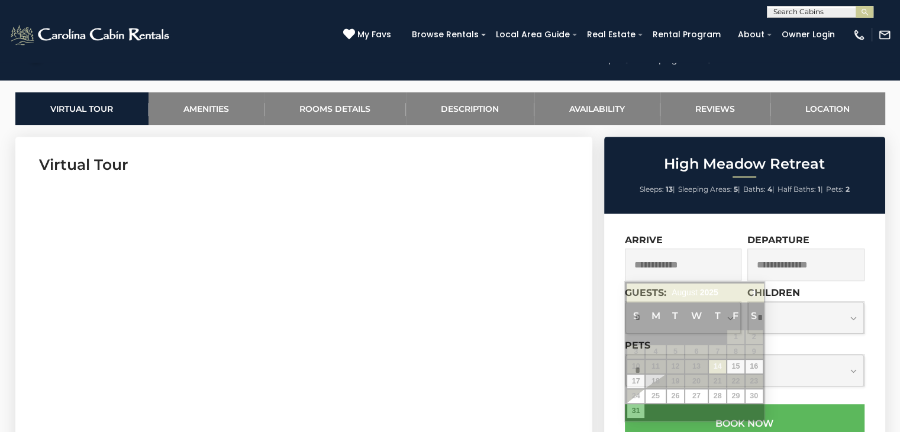
click at [682, 263] on input "text" at bounding box center [683, 265] width 117 height 33
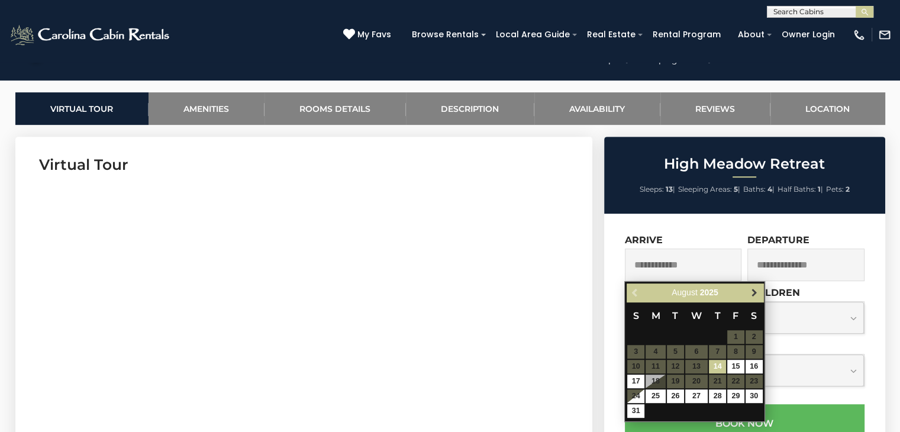
click at [753, 291] on span "Next" at bounding box center [754, 292] width 9 height 9
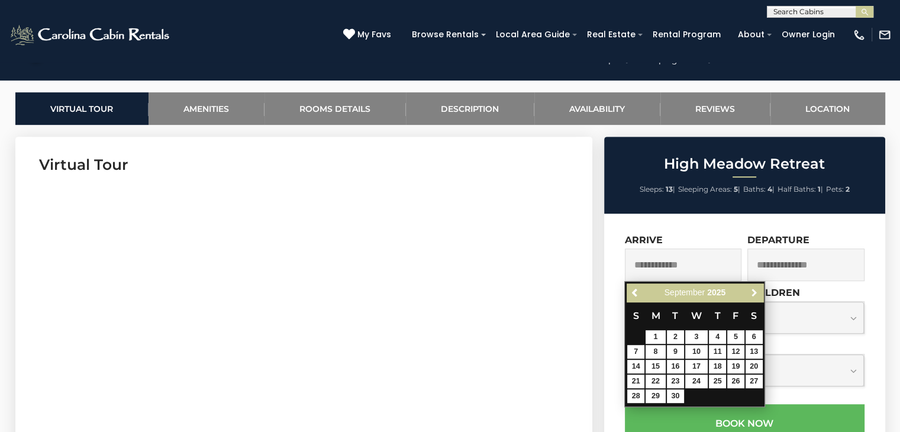
click at [753, 291] on span "Next" at bounding box center [754, 292] width 9 height 9
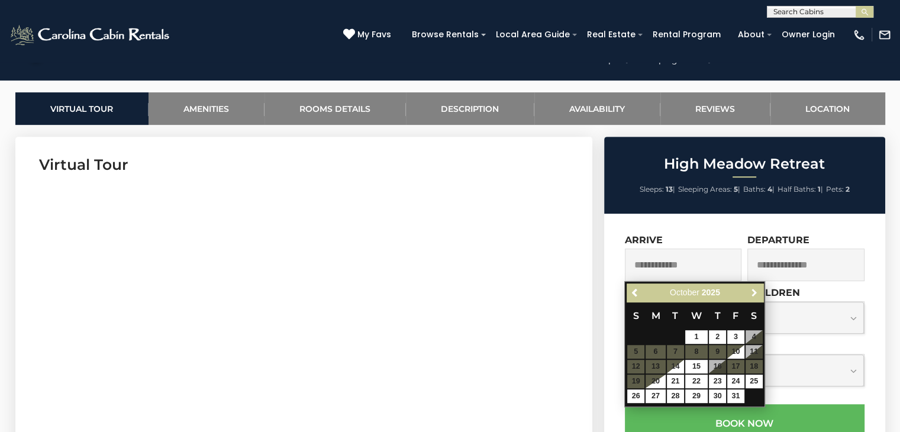
click at [753, 291] on span "Next" at bounding box center [754, 292] width 9 height 9
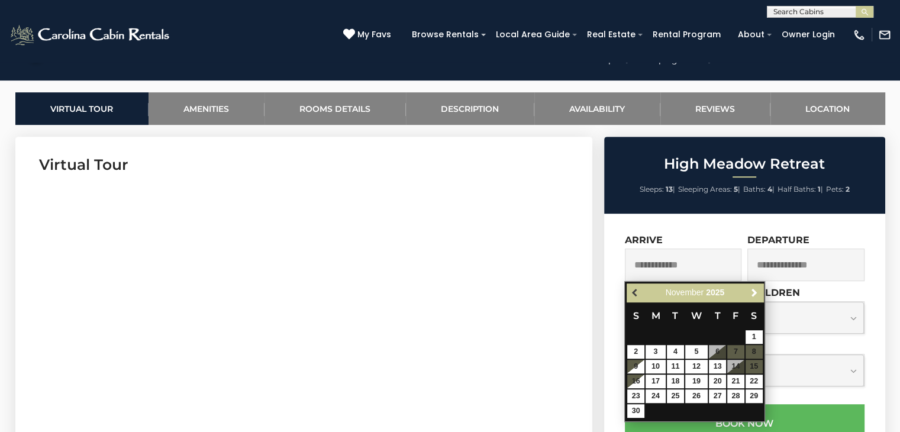
click at [635, 289] on span "Previous" at bounding box center [635, 292] width 9 height 9
